Goal: Task Accomplishment & Management: Complete application form

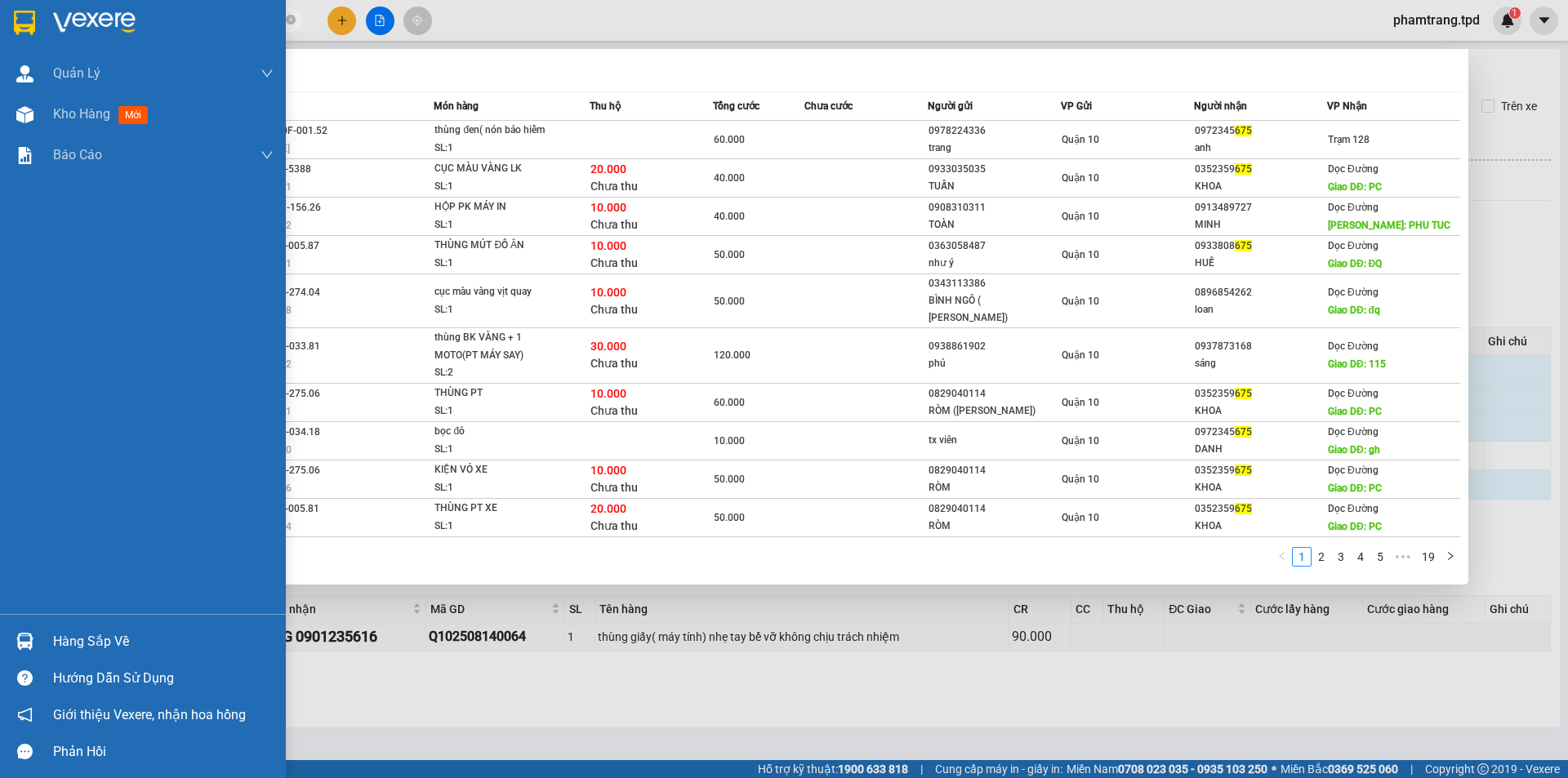
drag, startPoint x: 208, startPoint y: 27, endPoint x: 0, endPoint y: 31, distance: 208.0
click at [0, 31] on section "Kết quả tìm kiếm ( 188 ) Bộ lọc Mã ĐH Trạng thái Món hàng Thu hộ Tổng cước Chưa…" at bounding box center [784, 389] width 1568 height 778
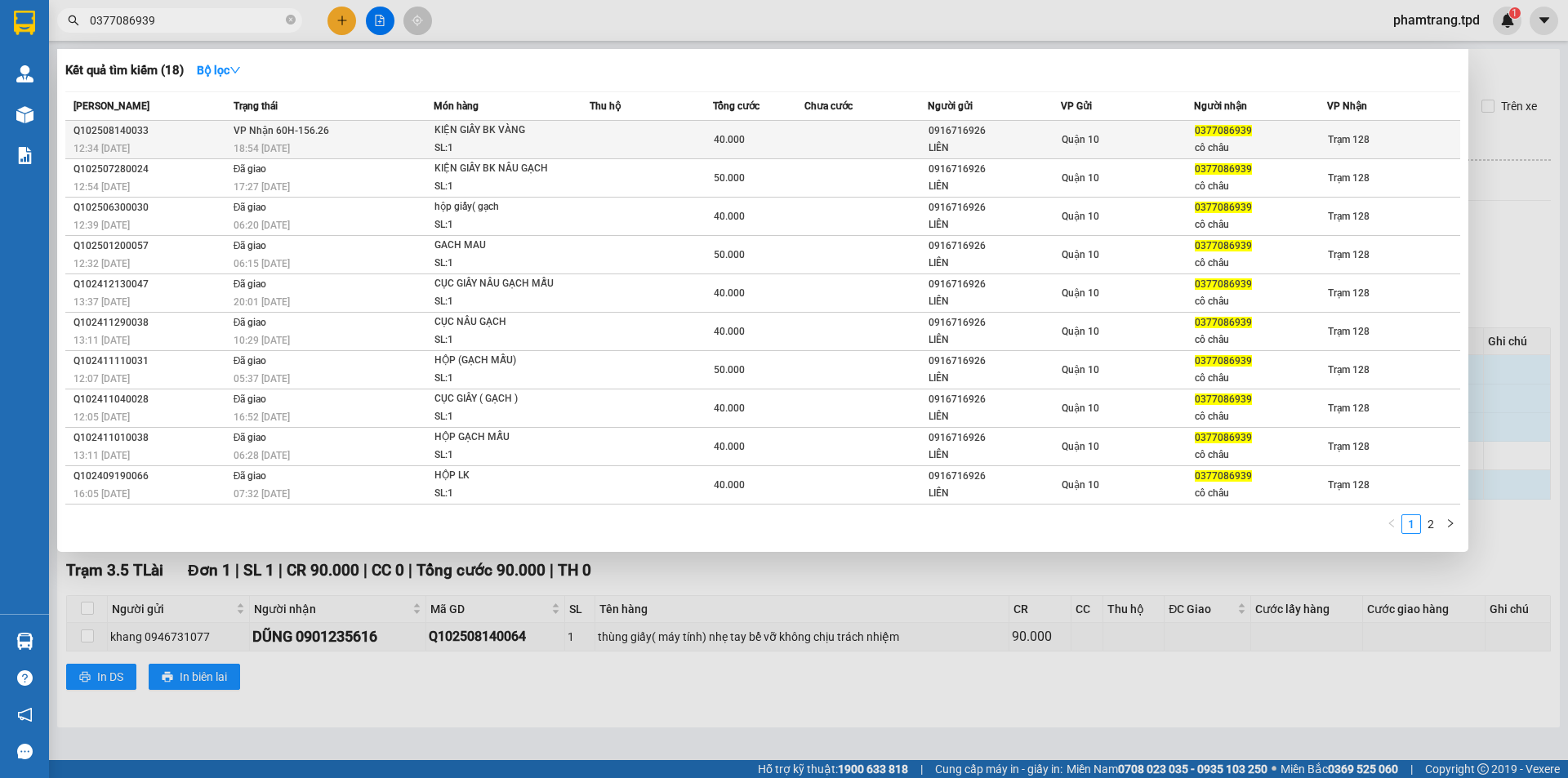
type input "0377086939"
click at [430, 139] on td "VP Nhận 60H-156.26 18:54 [DATE]" at bounding box center [332, 140] width 205 height 38
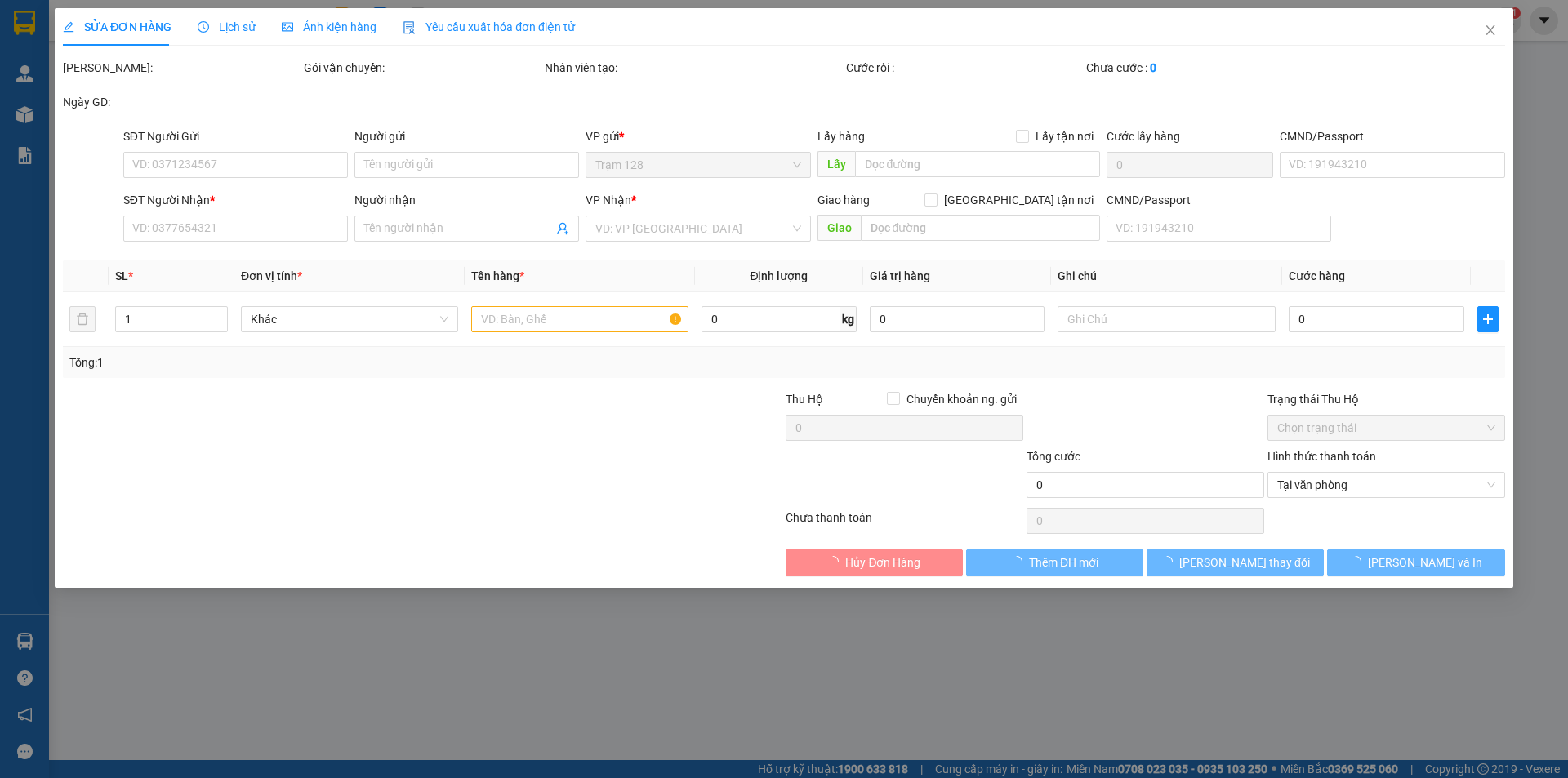
type input "0916716926"
type input "LIÊN"
type input "038176014076"
type input "0377086939"
type input "cô châu"
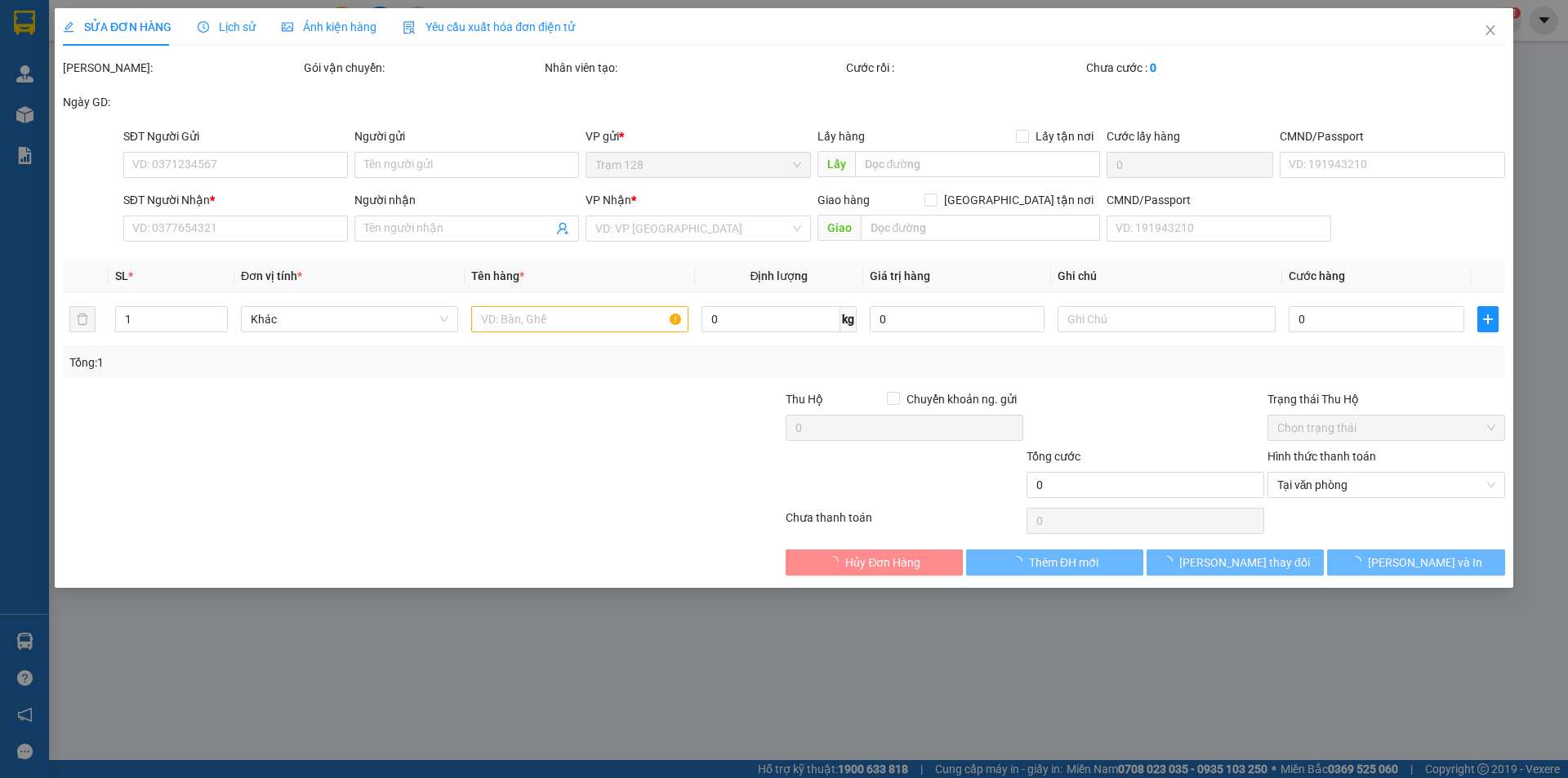
type input "40.000"
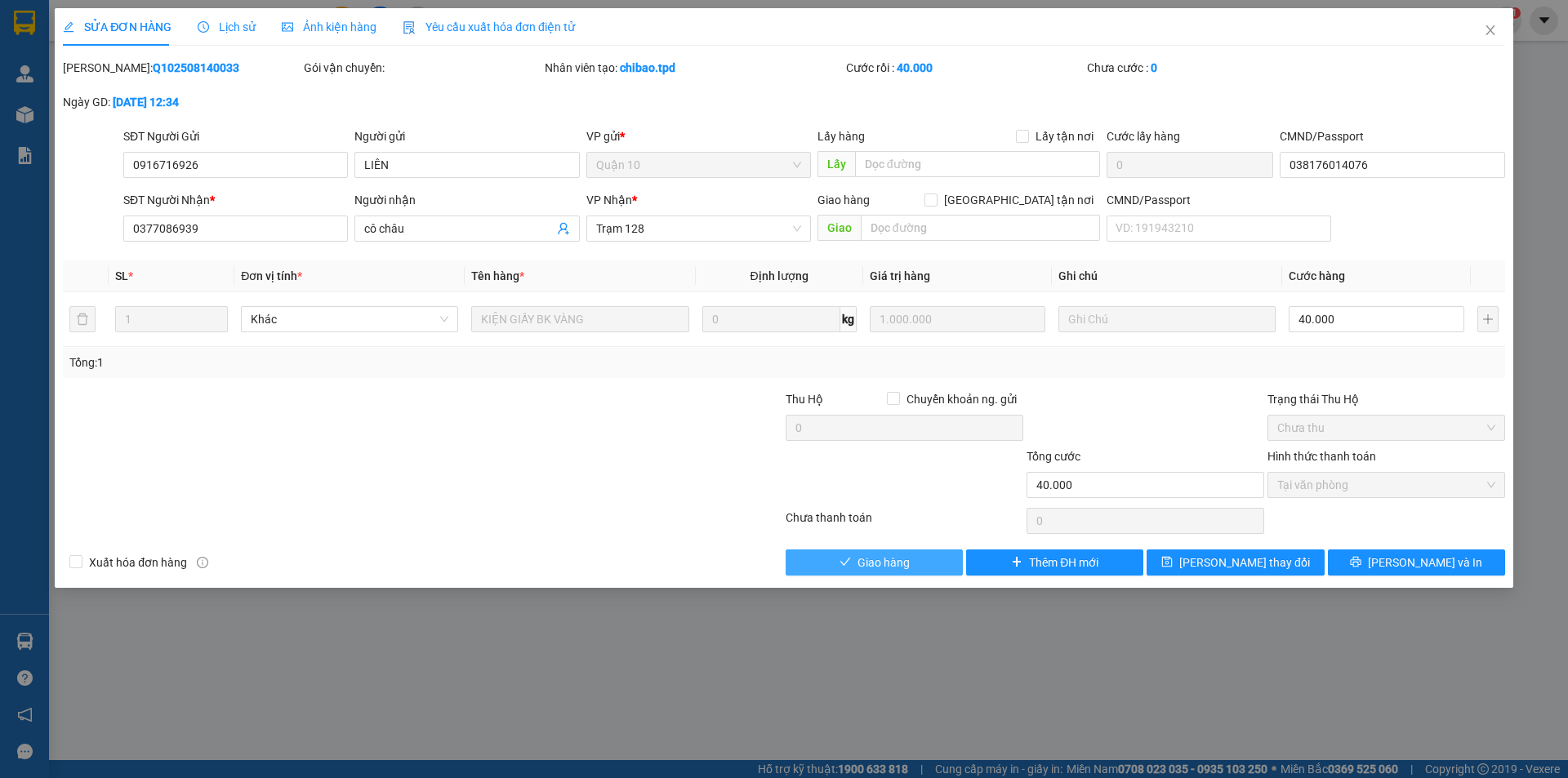
click at [894, 574] on button "Giao hàng" at bounding box center [874, 563] width 177 height 27
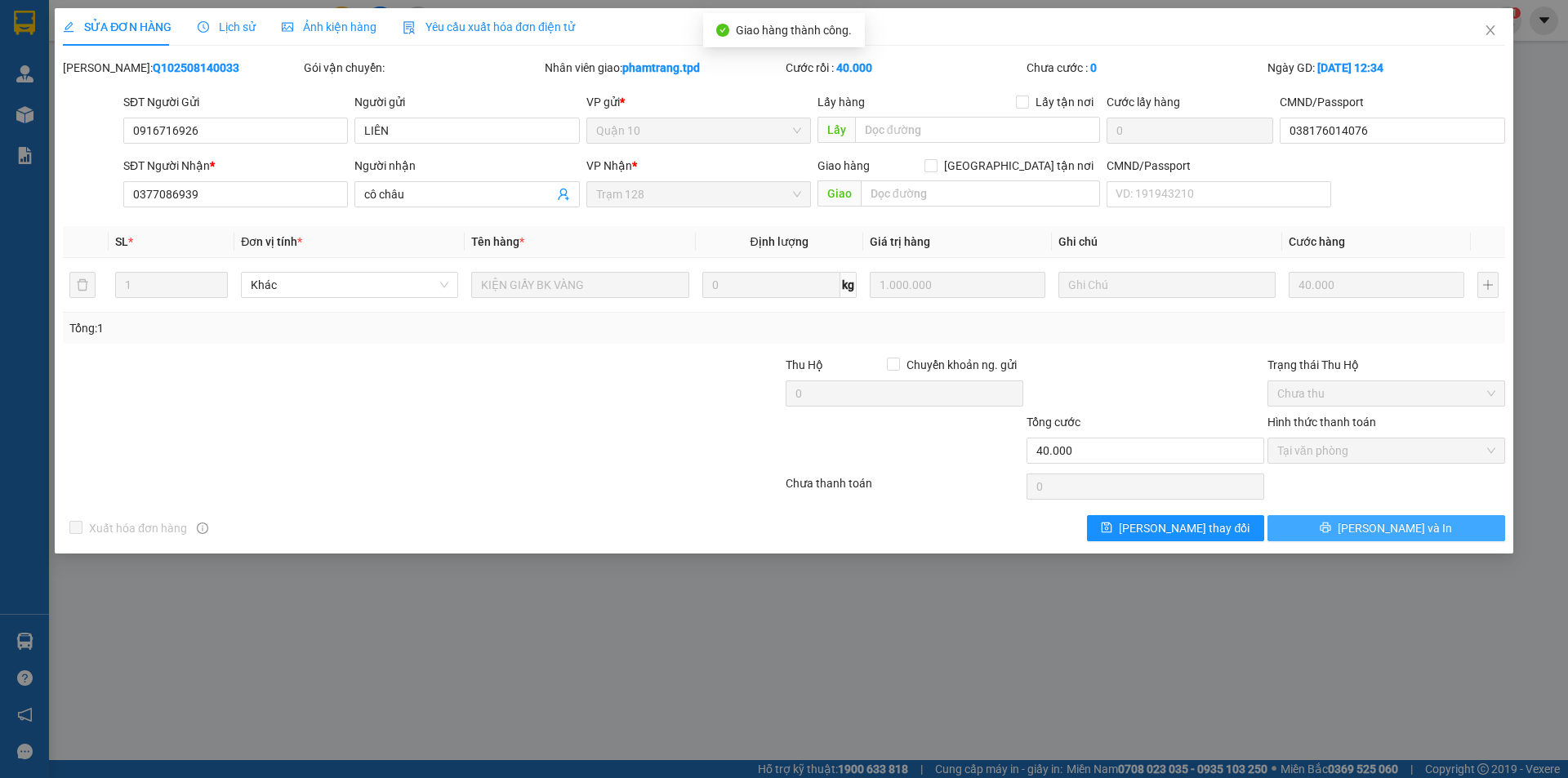
click at [1367, 533] on button "[PERSON_NAME] và In" at bounding box center [1386, 529] width 238 height 27
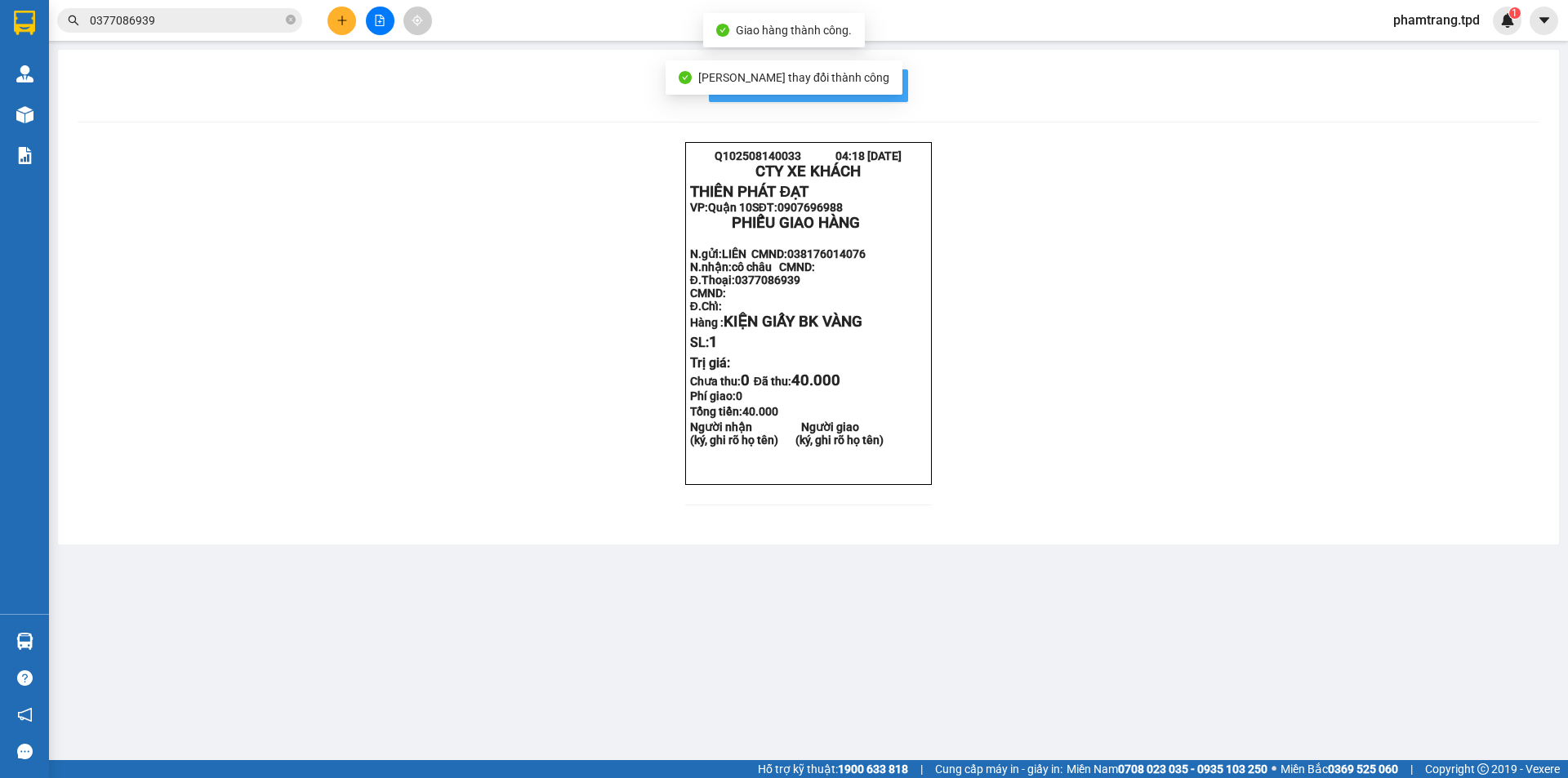
click at [885, 70] on button "In mẫu biên lai tự cấu hình" at bounding box center [808, 86] width 199 height 33
